Goal: Task Accomplishment & Management: Manage account settings

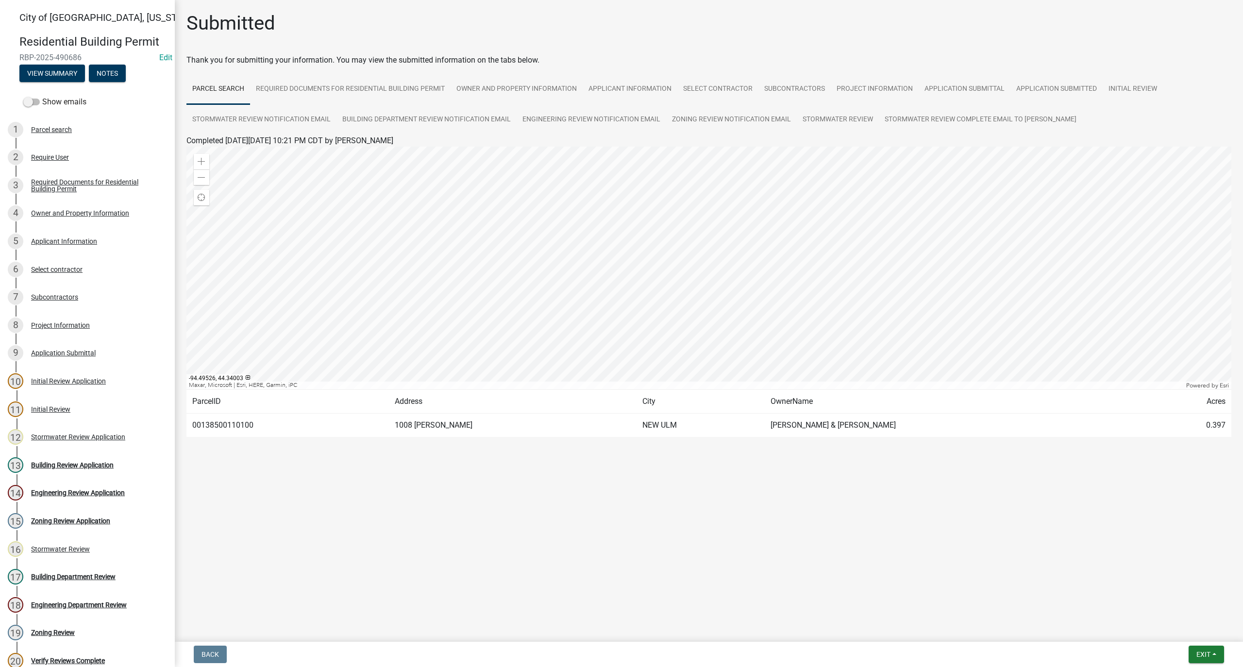
click at [744, 320] on div at bounding box center [708, 268] width 1045 height 243
click at [206, 174] on div "Zoom out" at bounding box center [202, 177] width 16 height 16
click at [205, 175] on span at bounding box center [202, 178] width 8 height 8
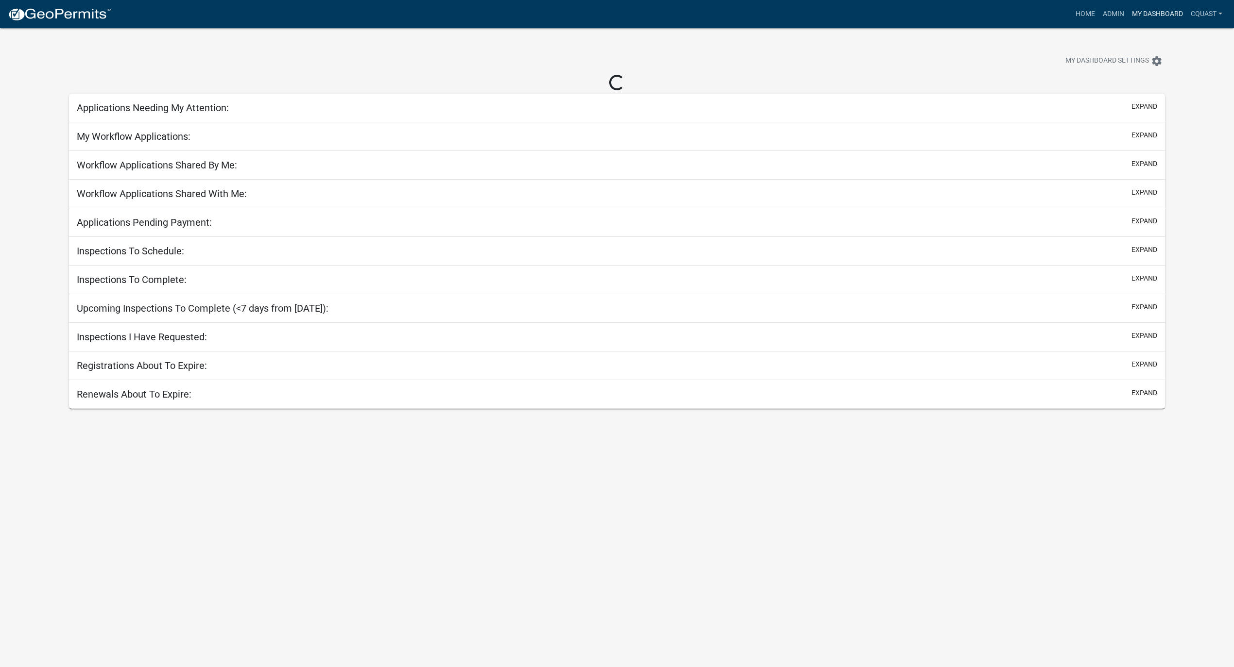
click at [1175, 14] on link "My Dashboard" at bounding box center [1157, 14] width 59 height 18
select select "1: 25"
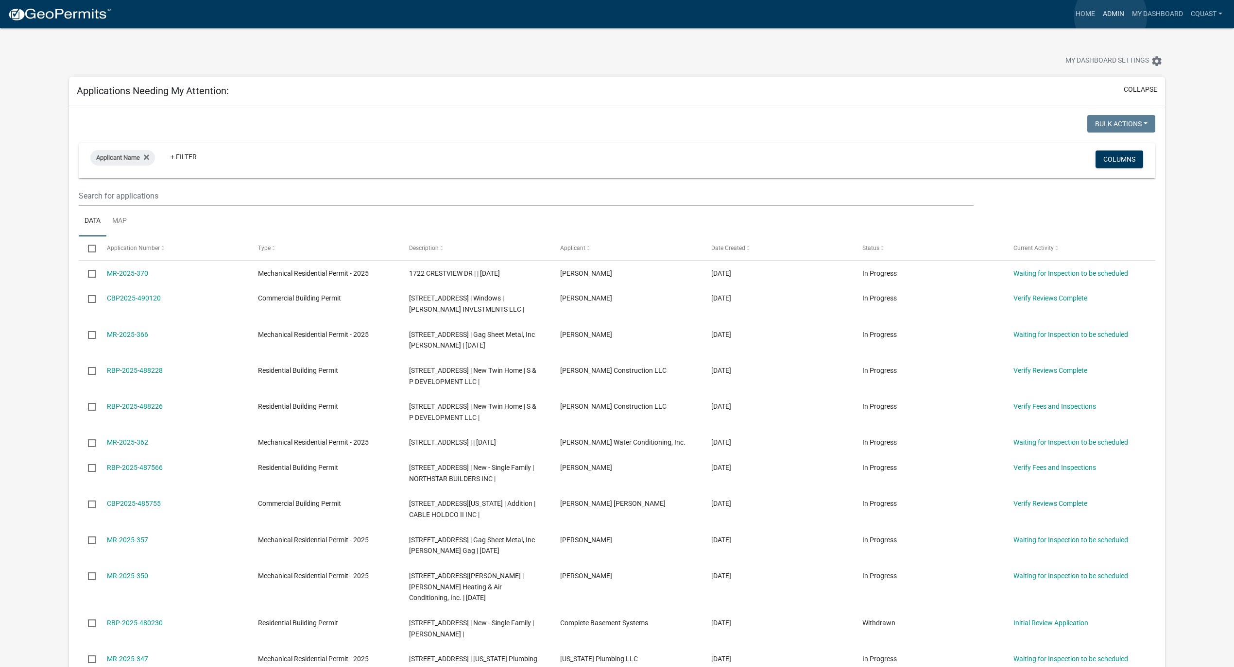
click at [1110, 16] on link "Admin" at bounding box center [1113, 14] width 29 height 18
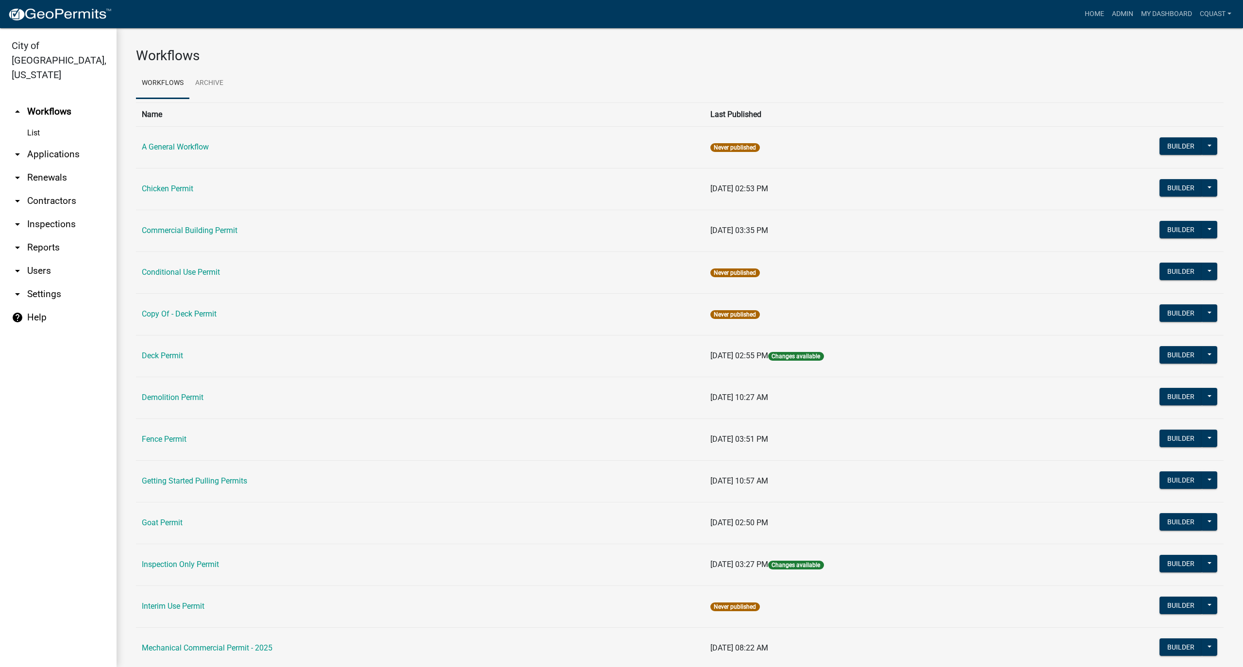
click at [65, 283] on link "arrow_drop_down Settings" at bounding box center [58, 294] width 117 height 23
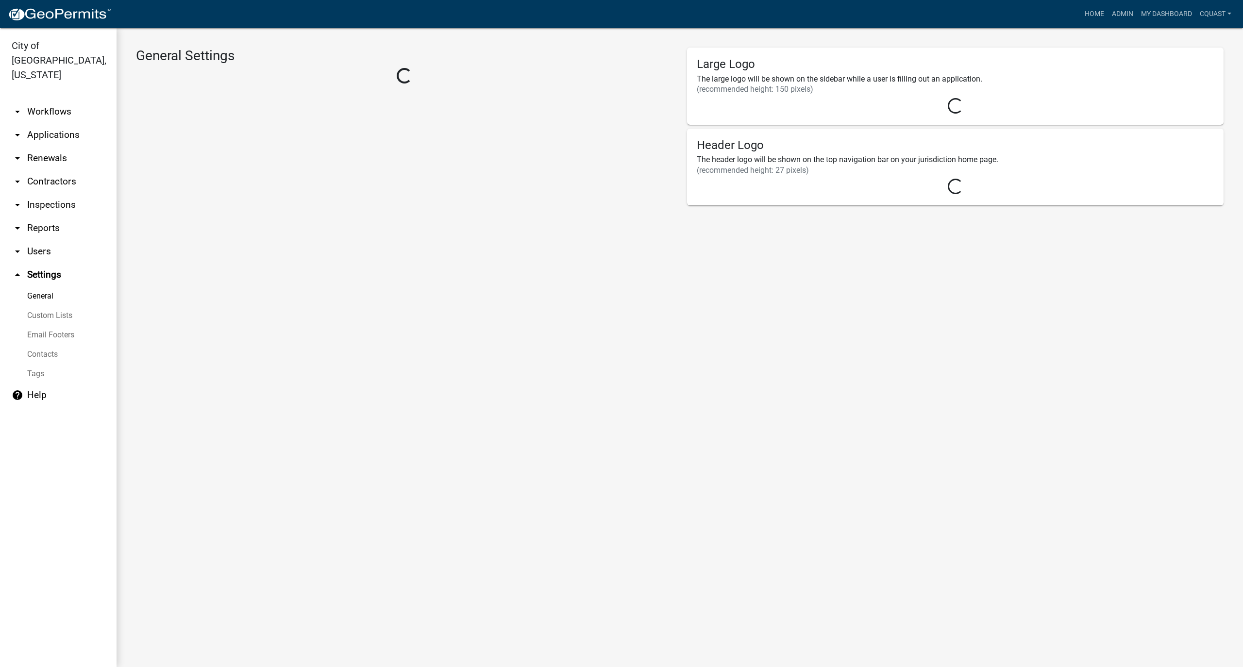
select select "MN"
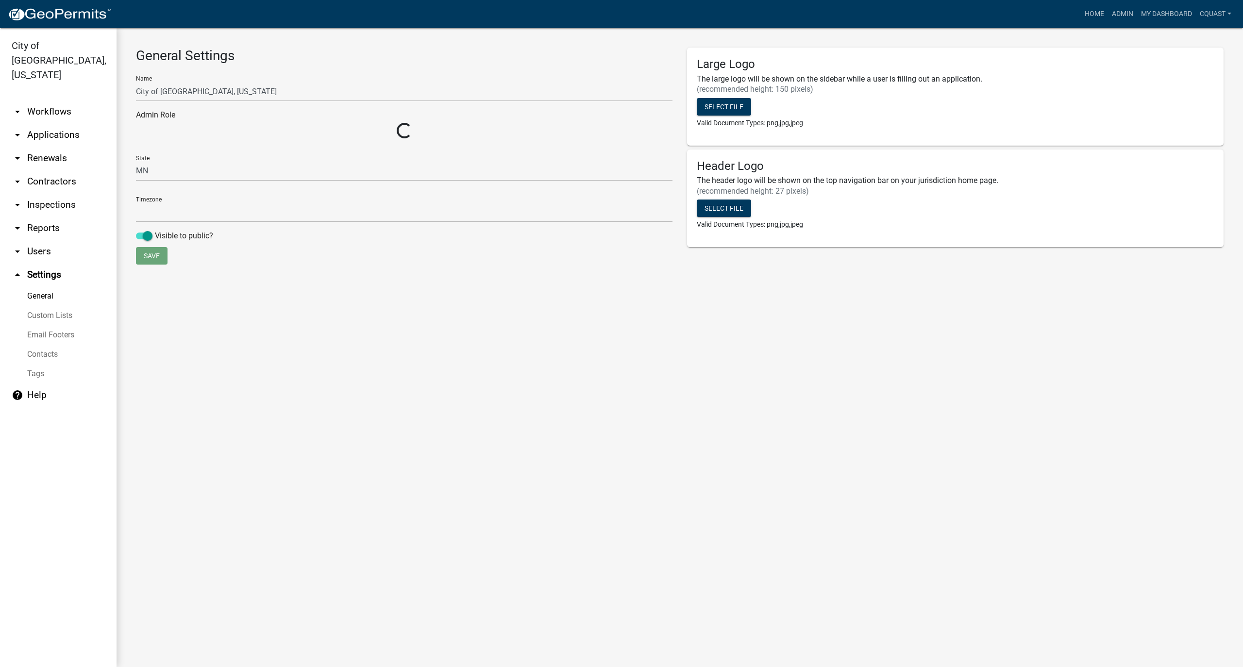
select select "Central Standard Time"
select select "2a8d2813-429b-4053-9d45-3691f4ce4985"
click at [53, 123] on link "arrow_drop_down Applications" at bounding box center [58, 134] width 117 height 23
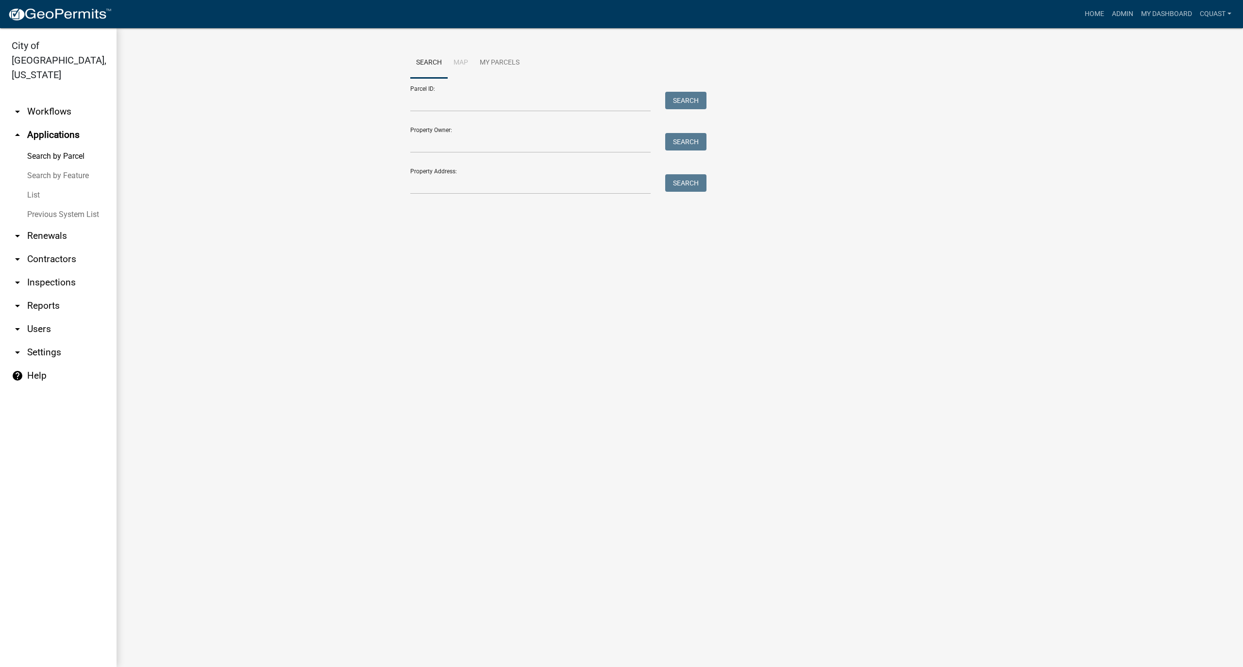
click at [45, 186] on link "List" at bounding box center [58, 195] width 117 height 19
